Goal: Information Seeking & Learning: Learn about a topic

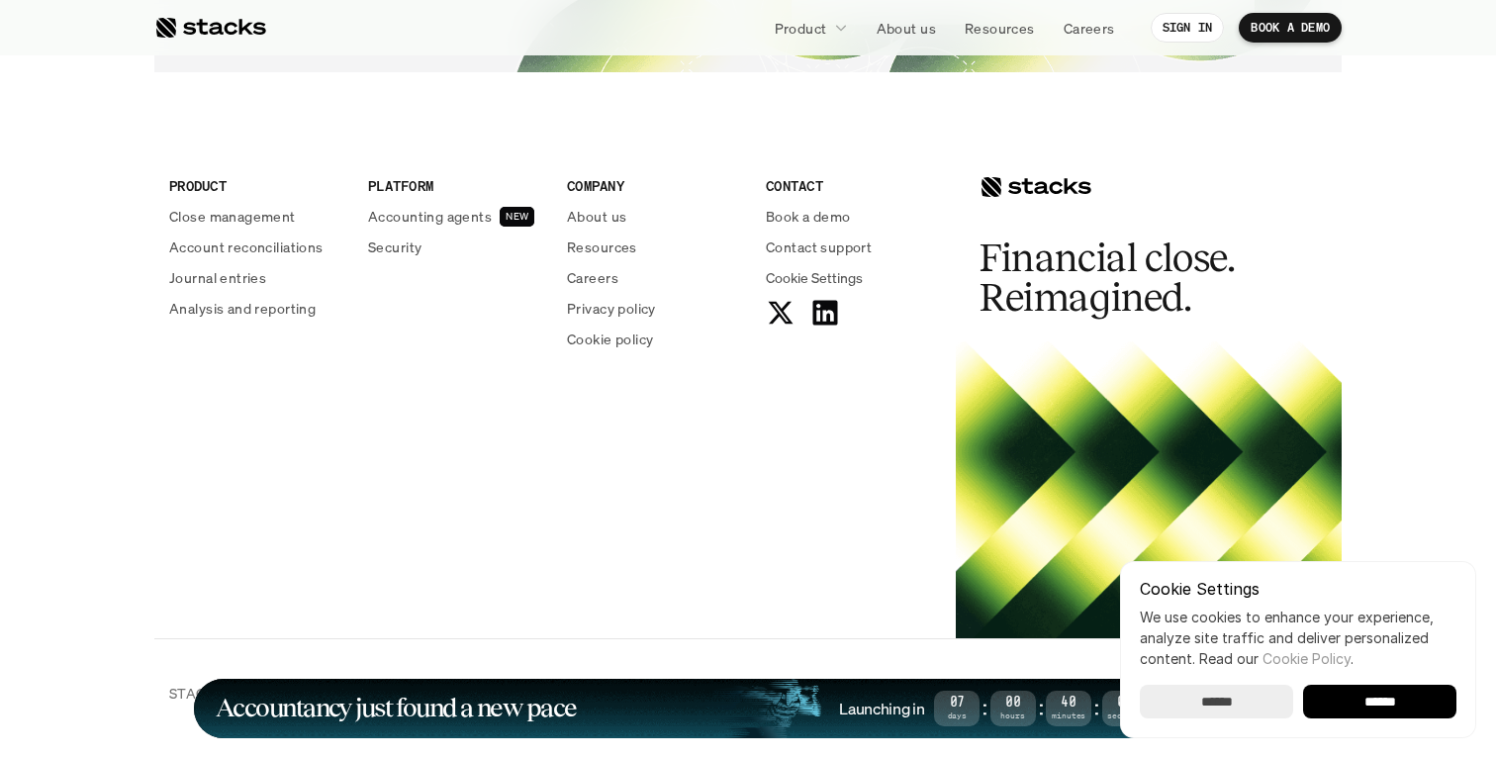
scroll to position [7294, 0]
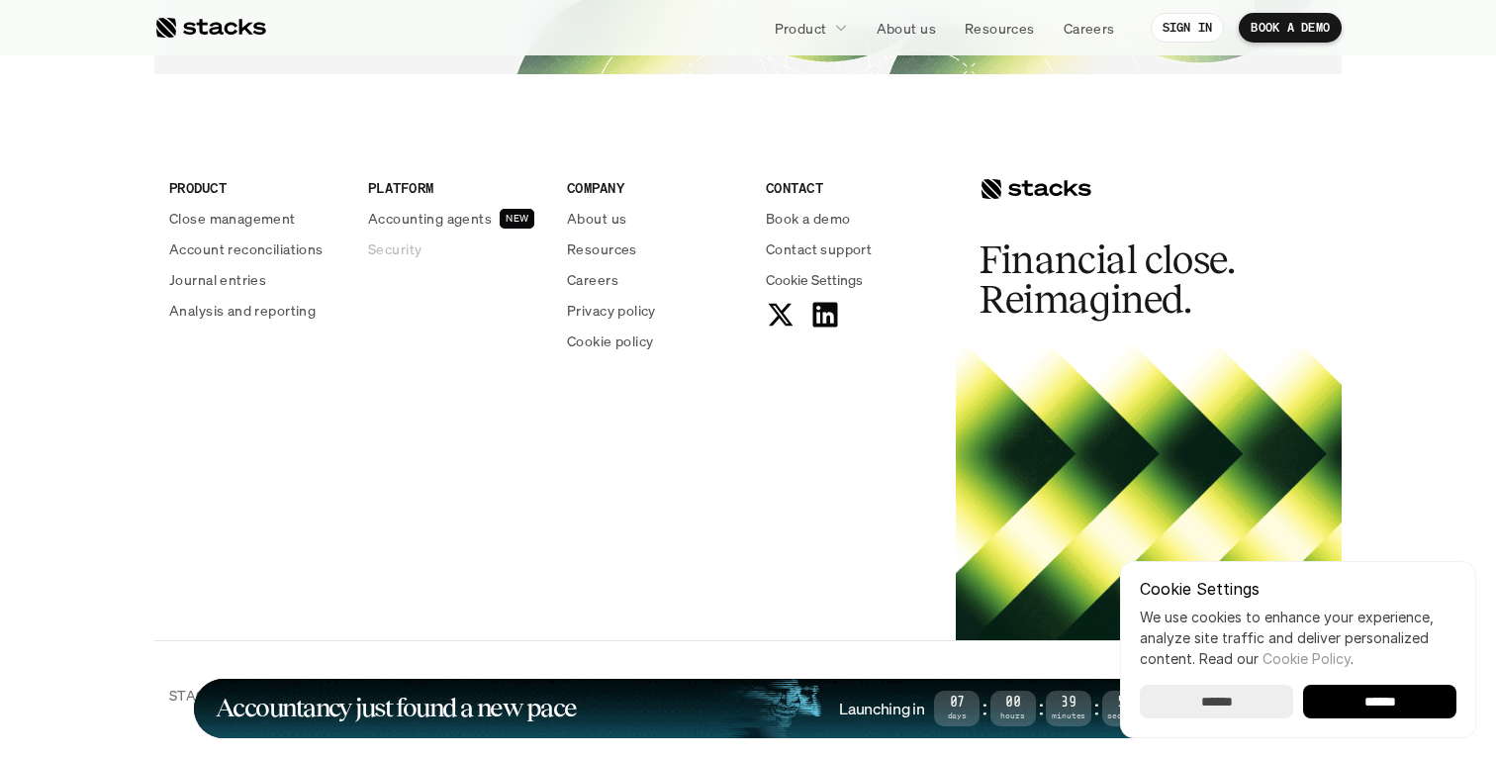
click at [413, 241] on p "Security" at bounding box center [394, 249] width 53 height 21
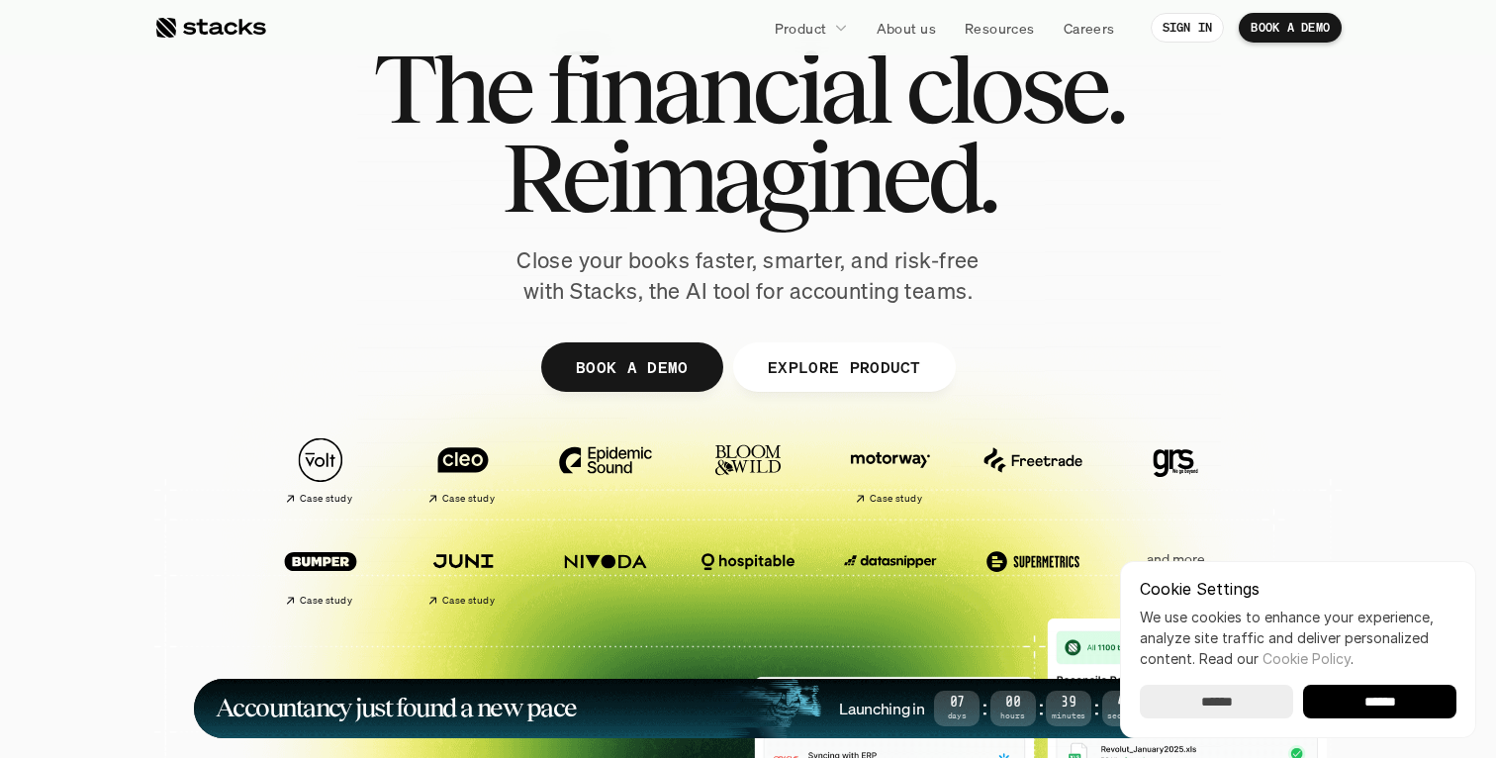
scroll to position [79, 0]
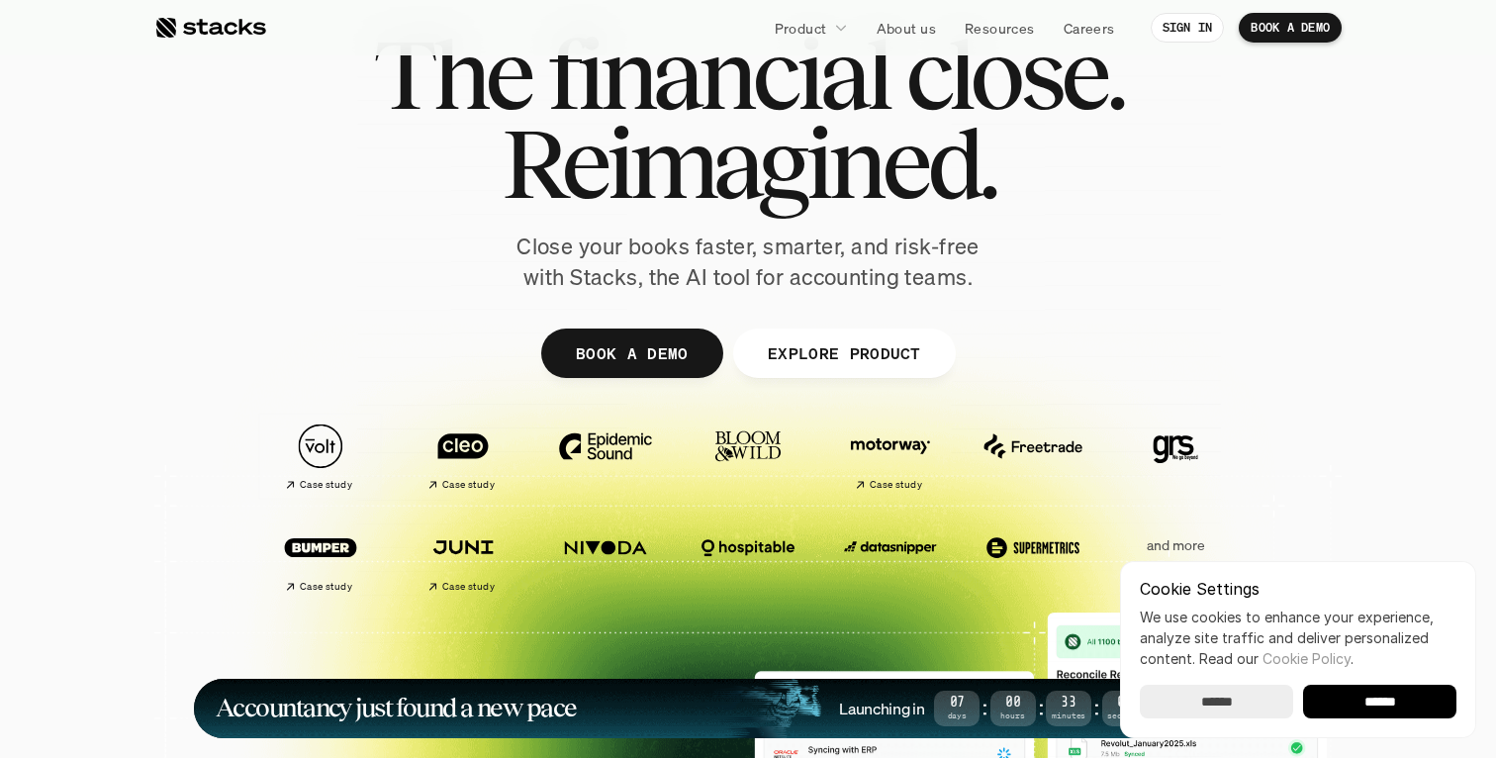
scroll to position [142, 0]
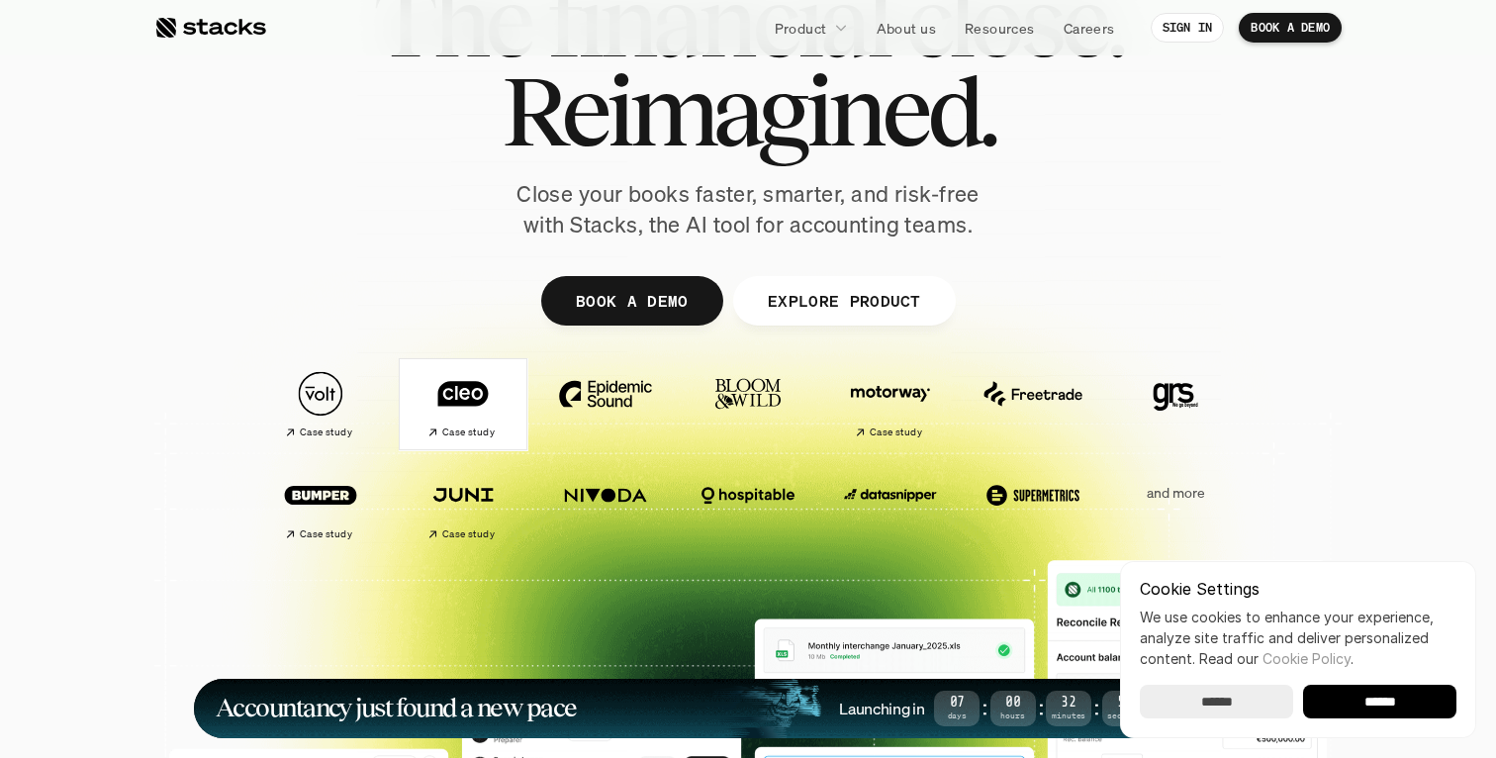
click at [471, 417] on img at bounding box center [463, 393] width 111 height 77
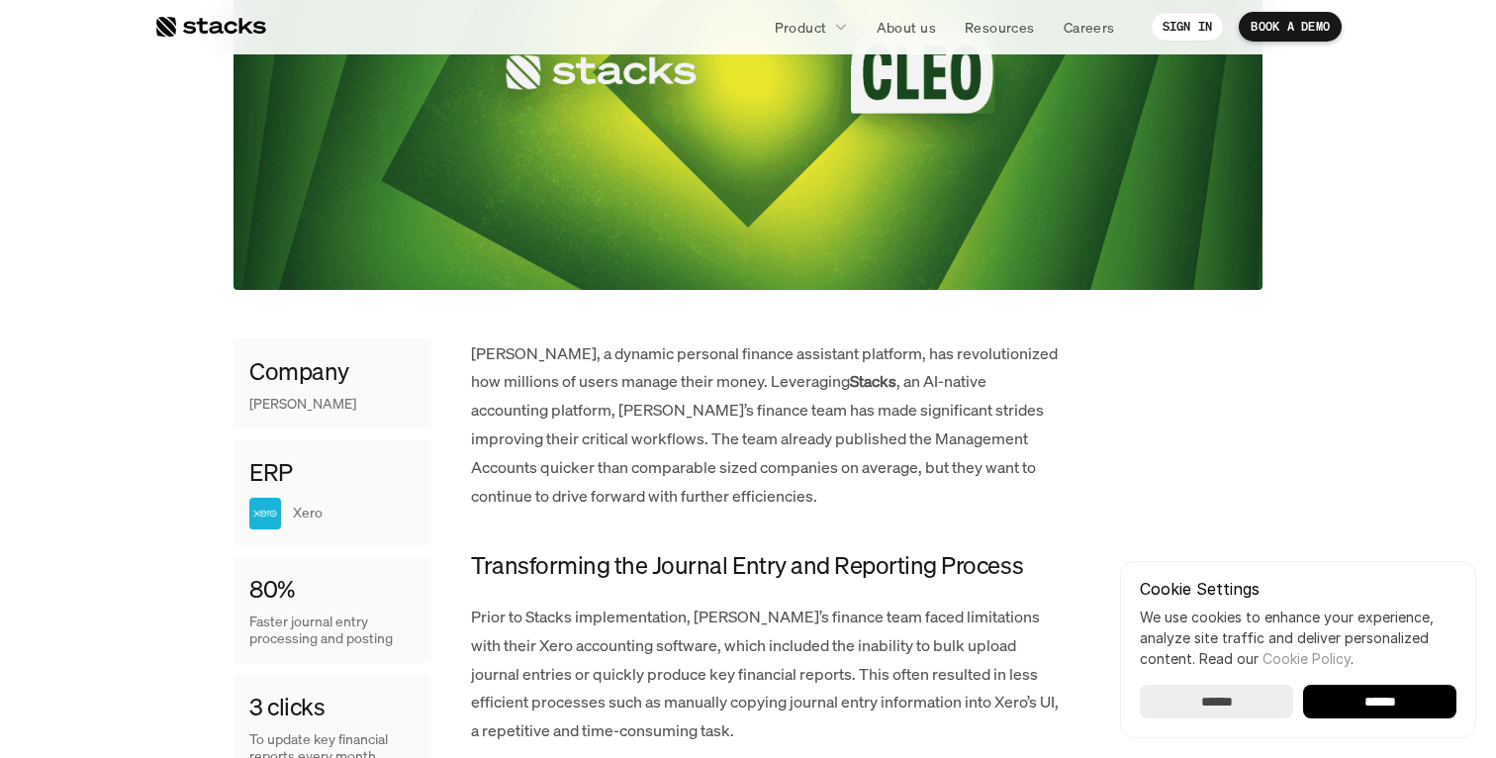
scroll to position [684, 0]
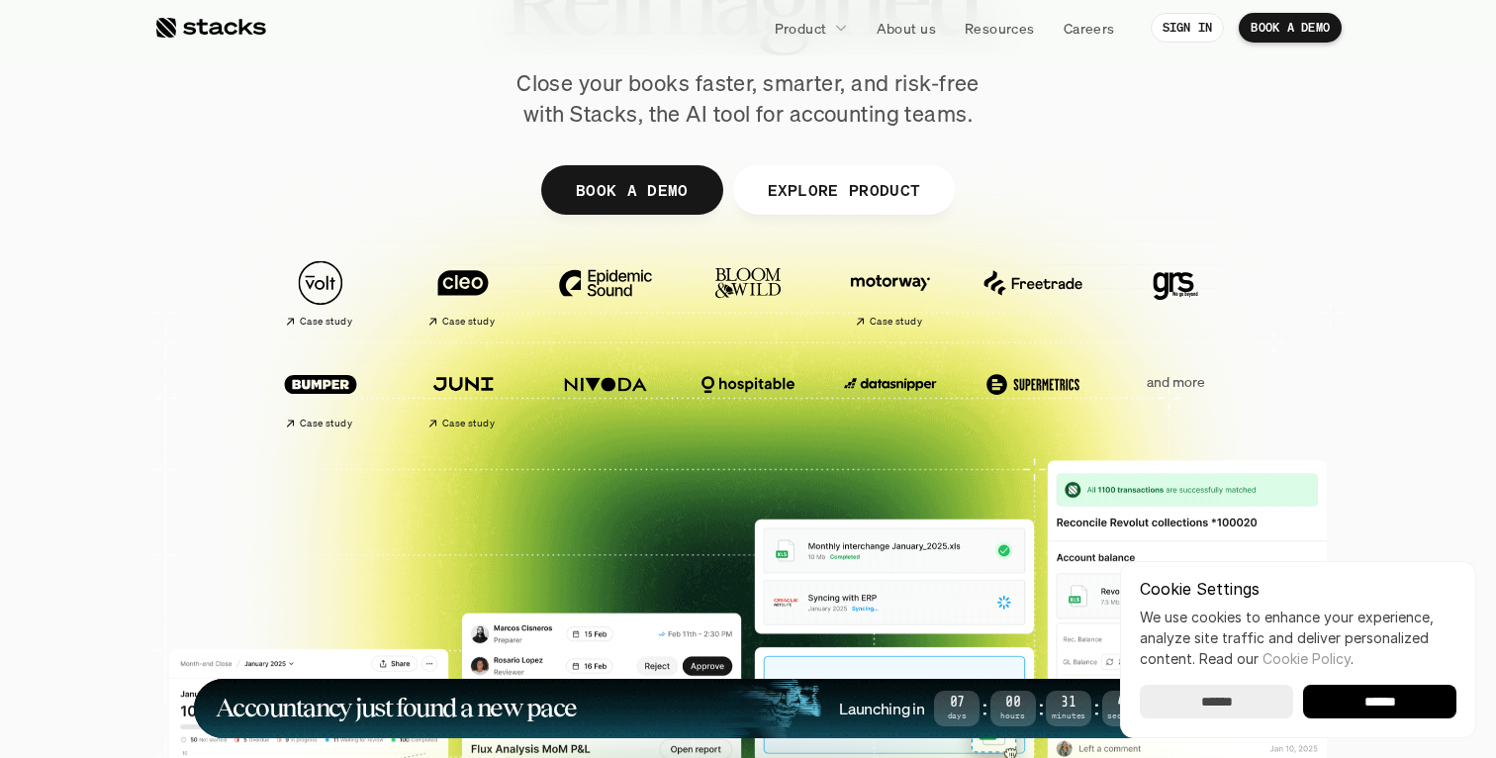
scroll to position [257, 0]
